Goal: Information Seeking & Learning: Learn about a topic

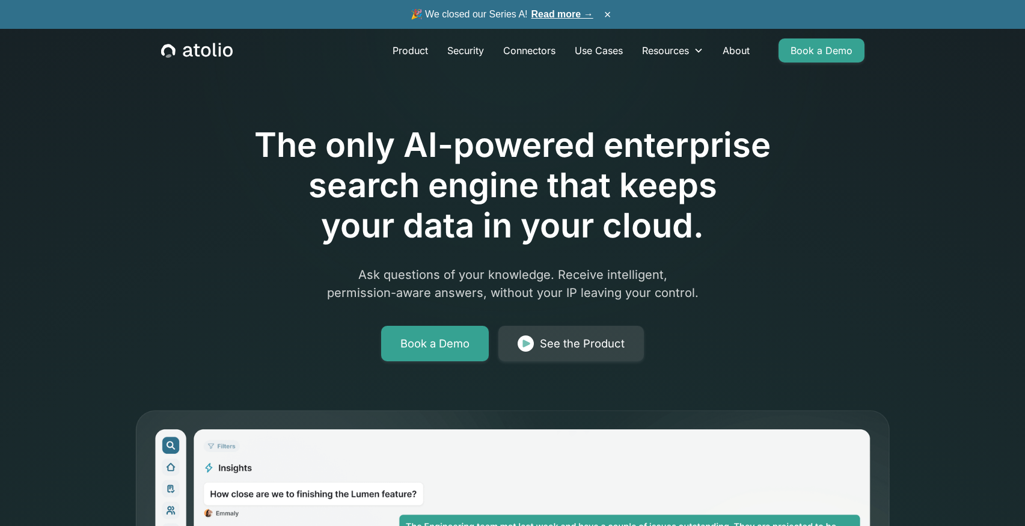
click at [197, 52] on icon "home" at bounding box center [197, 51] width 72 height 16
click at [419, 50] on link "Product" at bounding box center [410, 50] width 55 height 24
click at [611, 11] on button "×" at bounding box center [607, 14] width 14 height 13
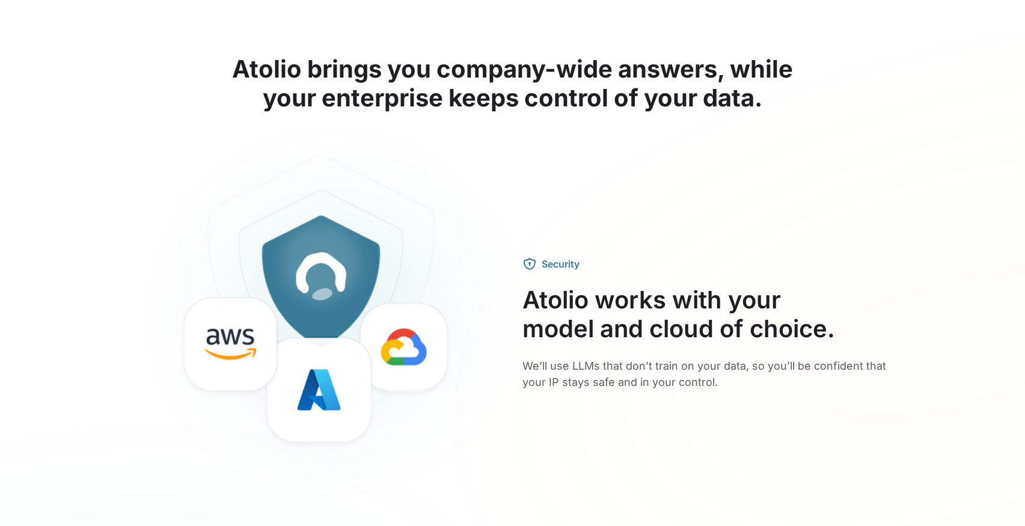
scroll to position [1765, 0]
